Goal: Task Accomplishment & Management: Use online tool/utility

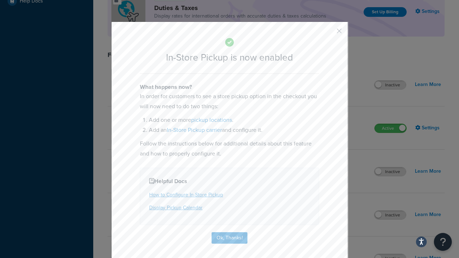
click at [328, 33] on button "button" at bounding box center [329, 34] width 2 height 2
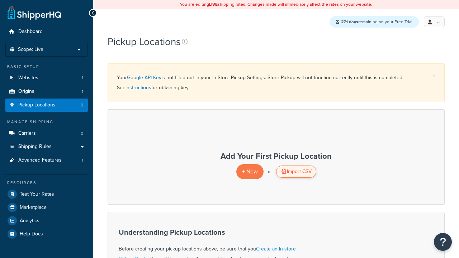
click at [296, 172] on div "Import CSV" at bounding box center [296, 172] width 40 height 12
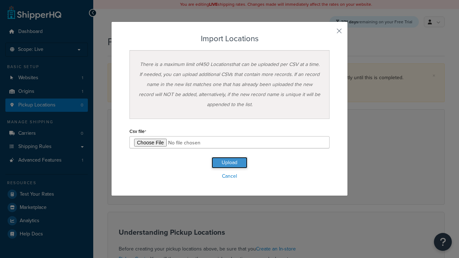
click at [229, 163] on button "Upload" at bounding box center [230, 162] width 36 height 11
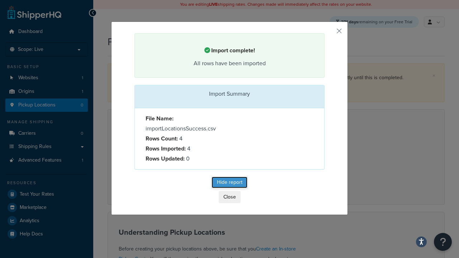
click at [229, 183] on button "Hide report" at bounding box center [230, 182] width 36 height 11
